Goal: Navigation & Orientation: Find specific page/section

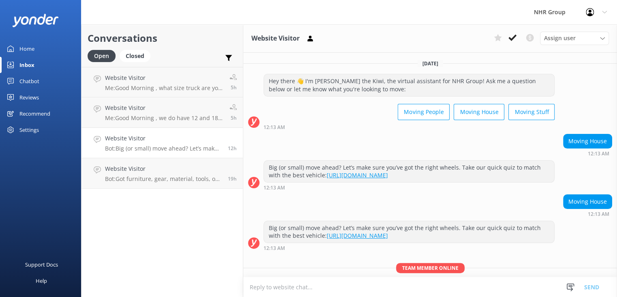
scroll to position [29, 0]
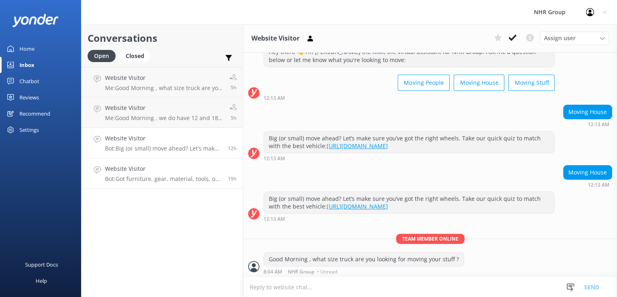
click at [148, 160] on link "Website Visitor Bot: Got furniture, gear, material, tools, or freight to move? …" at bounding box center [161, 173] width 161 height 30
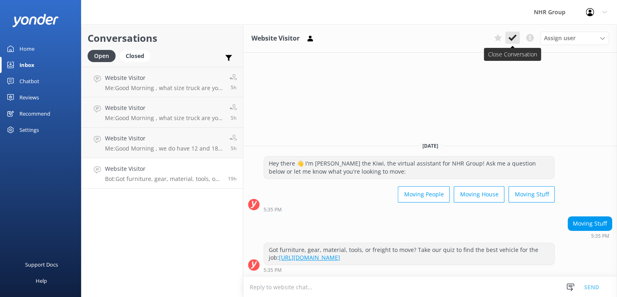
click at [510, 34] on icon at bounding box center [512, 38] width 8 height 8
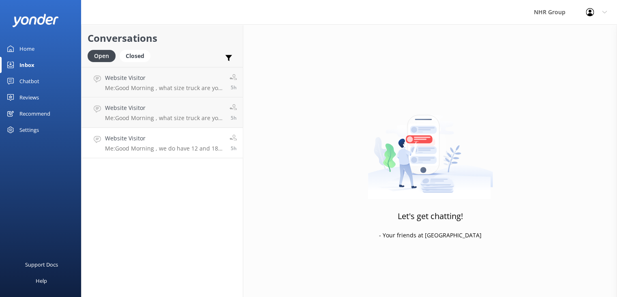
click at [180, 140] on h4 "Website Visitor" at bounding box center [164, 138] width 118 height 9
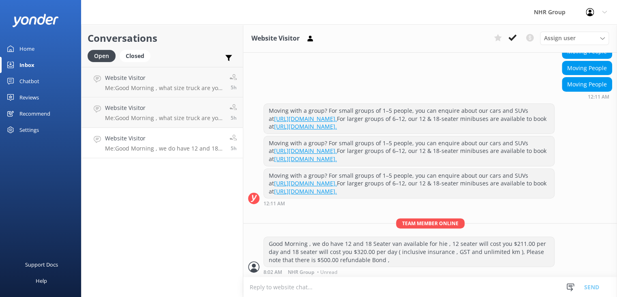
scroll to position [90, 0]
click at [510, 40] on icon at bounding box center [512, 38] width 8 height 8
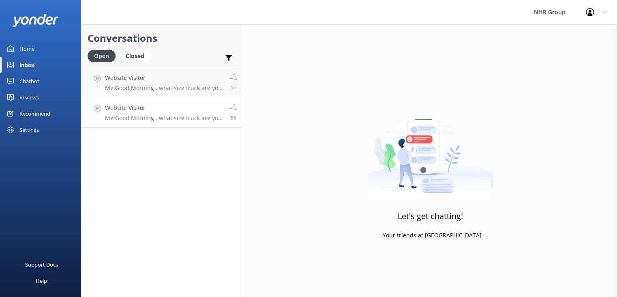
click at [169, 111] on h4 "Website Visitor" at bounding box center [164, 107] width 118 height 9
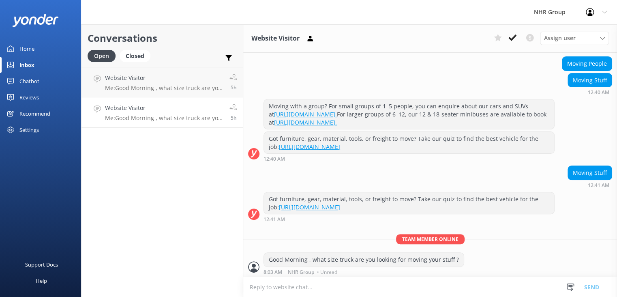
scroll to position [78, 0]
click at [508, 41] on button at bounding box center [512, 38] width 15 height 12
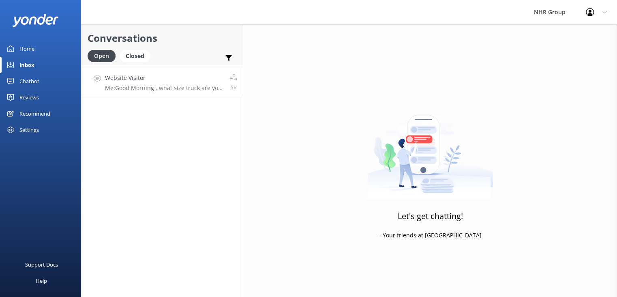
click at [125, 81] on h4 "Website Visitor" at bounding box center [164, 77] width 118 height 9
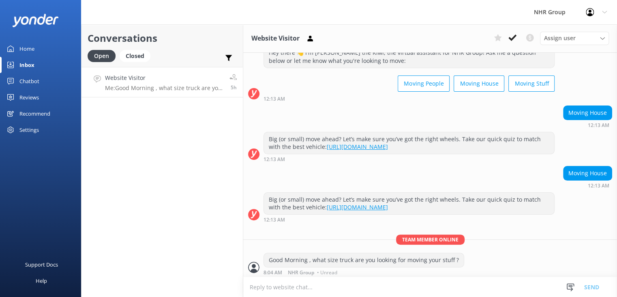
scroll to position [29, 0]
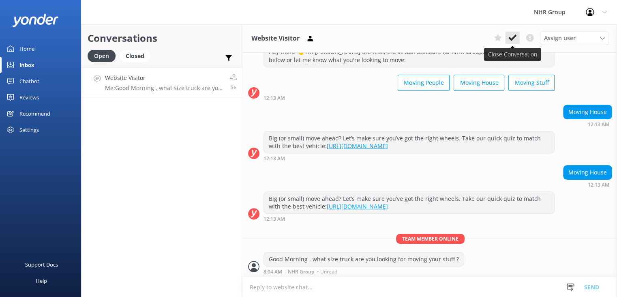
click at [510, 40] on use at bounding box center [512, 37] width 8 height 6
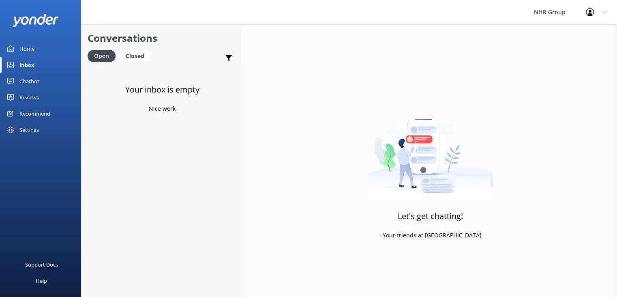
click at [38, 82] on div "Chatbot" at bounding box center [29, 81] width 20 height 16
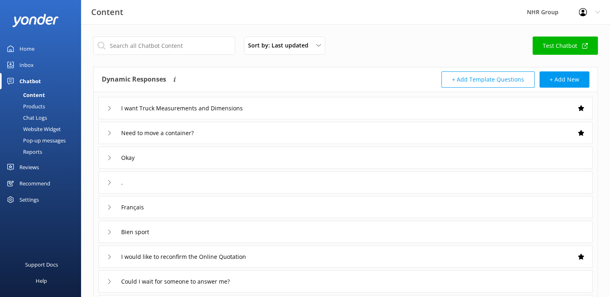
click at [38, 78] on div "Chatbot" at bounding box center [29, 81] width 21 height 16
click at [39, 102] on div "Products" at bounding box center [25, 106] width 40 height 11
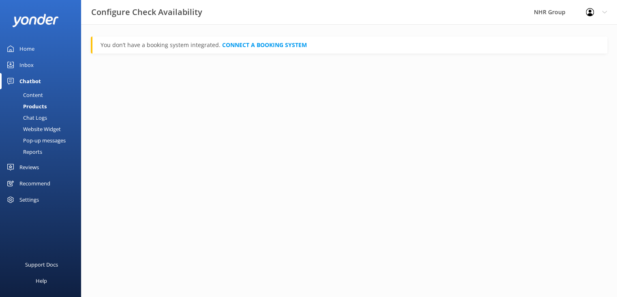
click at [28, 49] on div "Home" at bounding box center [26, 49] width 15 height 16
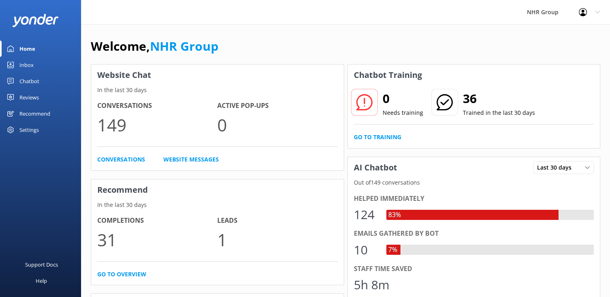
click at [40, 68] on link "Inbox" at bounding box center [40, 65] width 81 height 16
